Goal: Task Accomplishment & Management: Complete application form

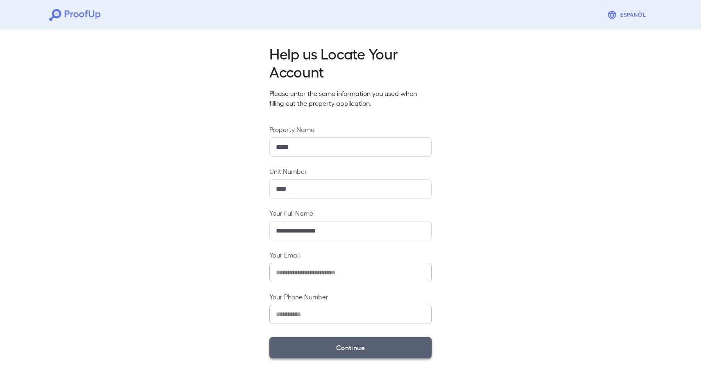
click at [339, 356] on button "Continue" at bounding box center [350, 347] width 162 height 21
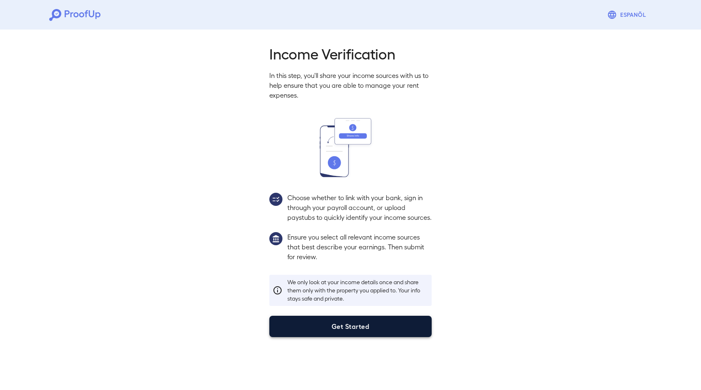
click at [321, 337] on button "Get Started" at bounding box center [350, 326] width 162 height 21
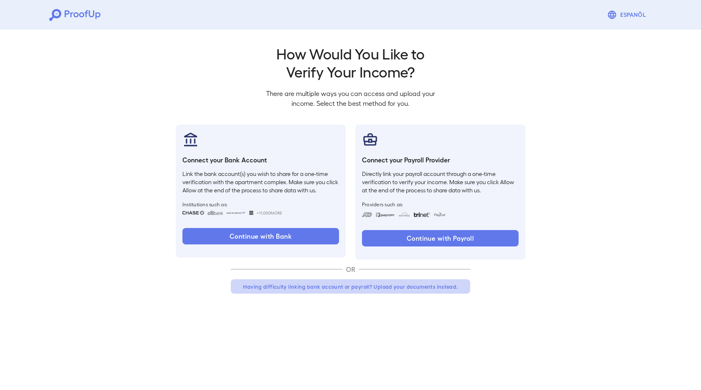
click at [299, 288] on button "Having difficulty linking bank account or payroll? Upload your documents instea…" at bounding box center [350, 286] width 239 height 15
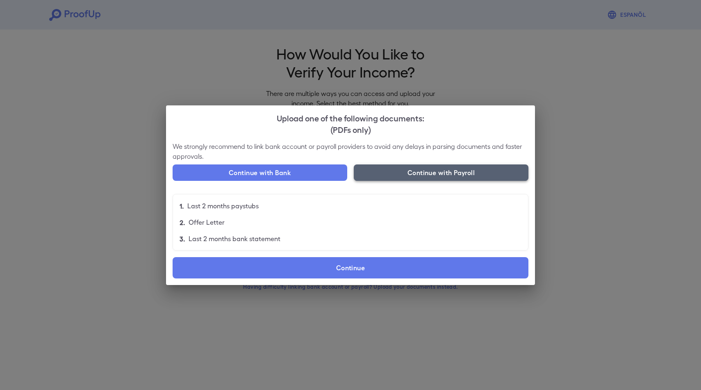
click at [439, 175] on button "Continue with Payroll" at bounding box center [441, 172] width 175 height 16
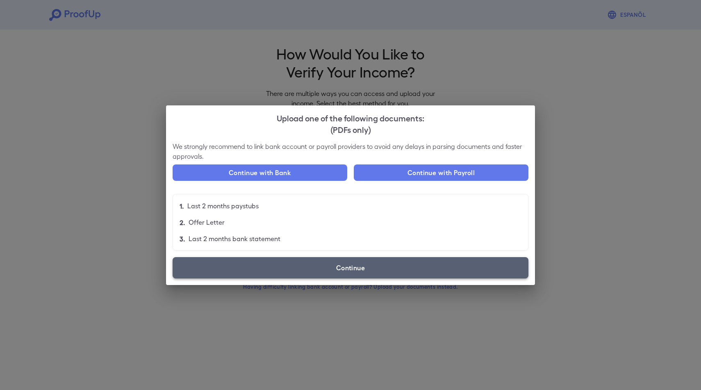
click at [318, 271] on label "Continue" at bounding box center [351, 267] width 356 height 21
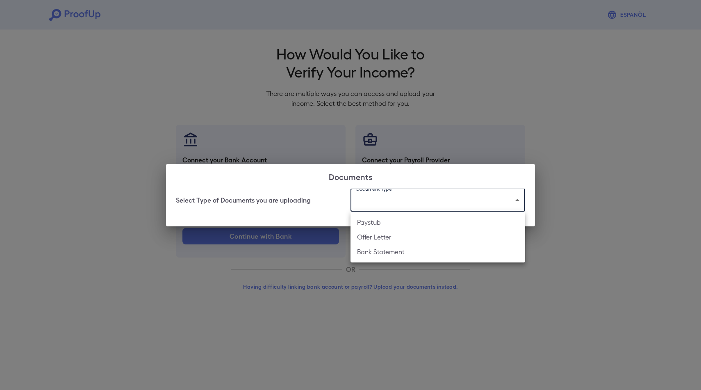
click at [374, 197] on body "Espanõl Go back How Would You Like to Verify Your Income? There are multiple wa…" at bounding box center [350, 156] width 701 height 313
click at [378, 222] on li "Paystub" at bounding box center [437, 222] width 175 height 15
type input "*******"
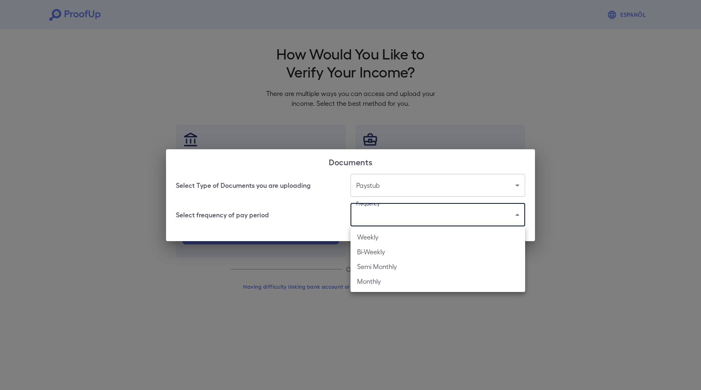
click at [382, 215] on body "Espanõl Go back How Would You Like to Verify Your Income? There are multiple wa…" at bounding box center [350, 156] width 701 height 313
click at [376, 248] on li "Bi-Weekly" at bounding box center [437, 251] width 175 height 15
type input "*********"
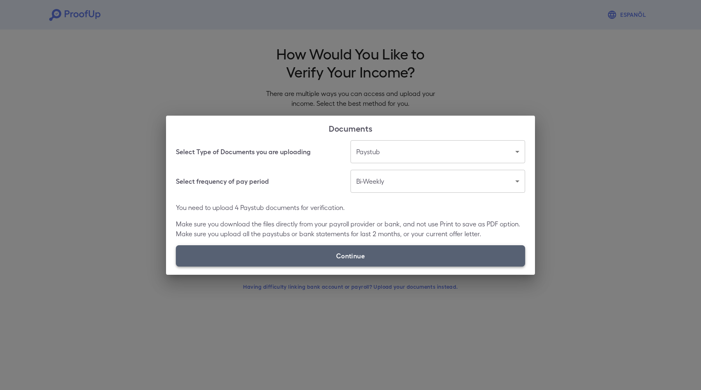
click at [318, 256] on label "Continue" at bounding box center [350, 255] width 349 height 21
click at [176, 266] on input "Continue" at bounding box center [176, 266] width 0 height 0
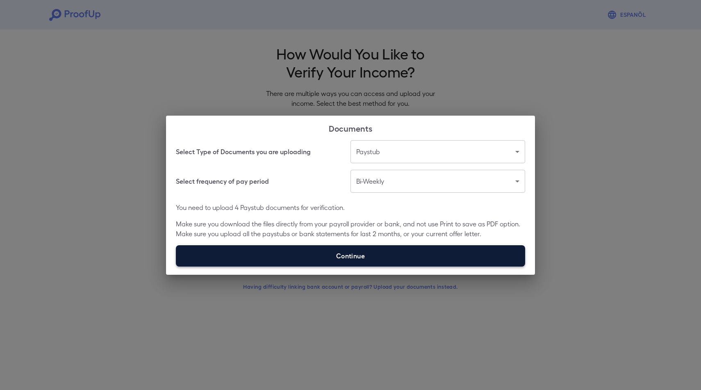
click at [387, 262] on label "Continue" at bounding box center [350, 255] width 349 height 21
click at [176, 266] on input "Continue" at bounding box center [176, 266] width 0 height 0
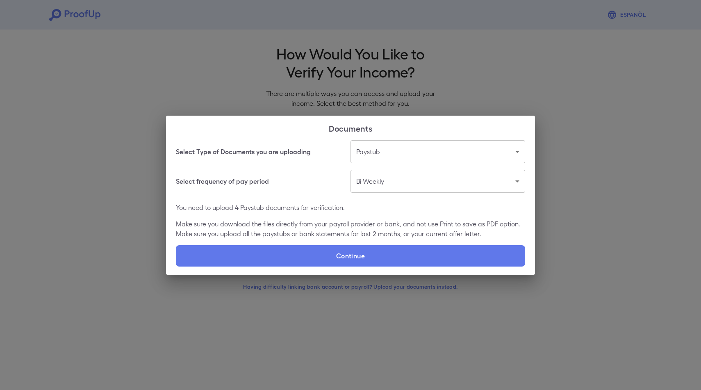
type input "**********"
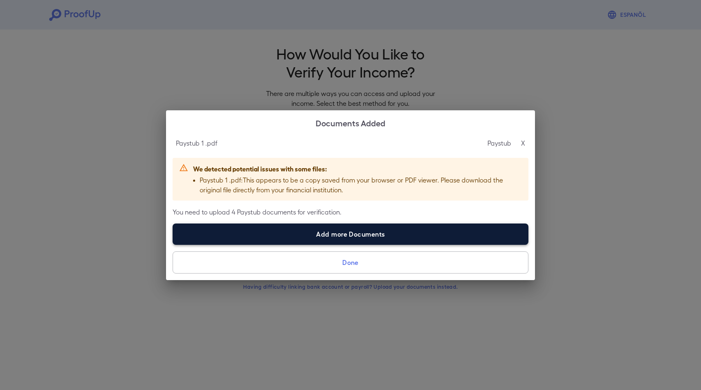
click at [339, 231] on label "Add more Documents" at bounding box center [351, 233] width 356 height 21
click at [173, 244] on input "Add more Documents" at bounding box center [173, 244] width 0 height 0
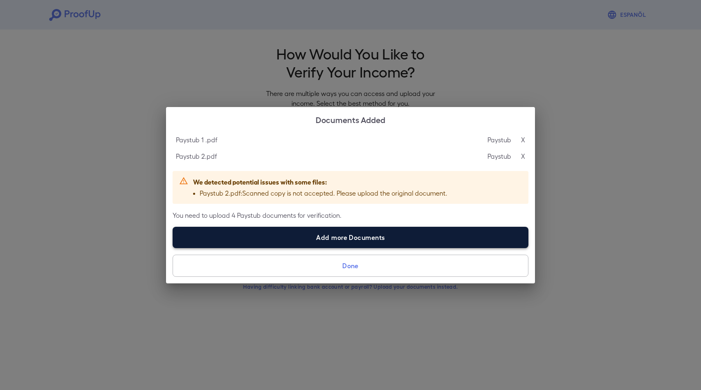
click at [368, 234] on label "Add more Documents" at bounding box center [351, 237] width 356 height 21
click at [173, 248] on input "Add more Documents" at bounding box center [173, 248] width 0 height 0
type input "**********"
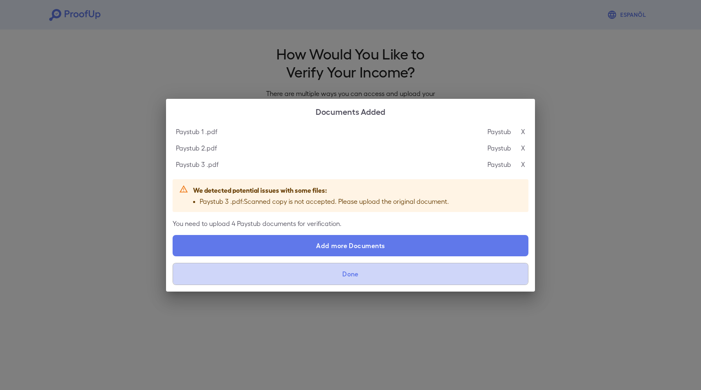
click at [354, 268] on button "Done" at bounding box center [351, 274] width 356 height 22
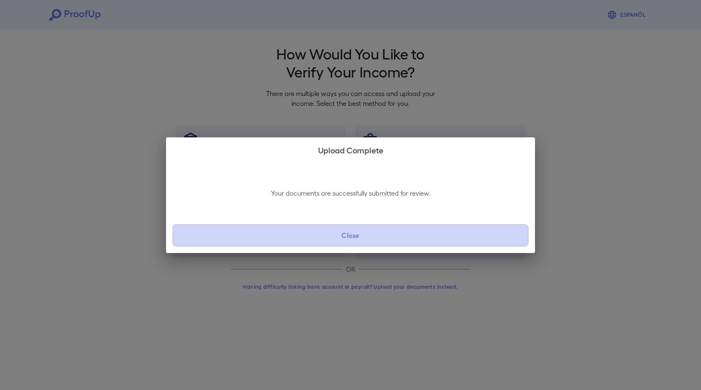
click at [355, 235] on button "Close" at bounding box center [351, 235] width 356 height 22
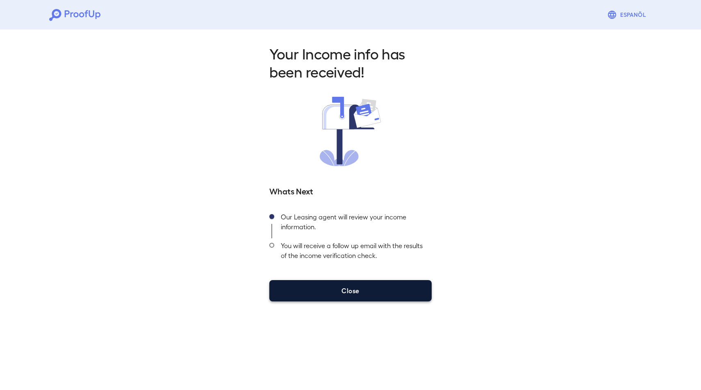
click at [381, 295] on button "Close" at bounding box center [350, 290] width 162 height 21
